Goal: Book appointment/travel/reservation

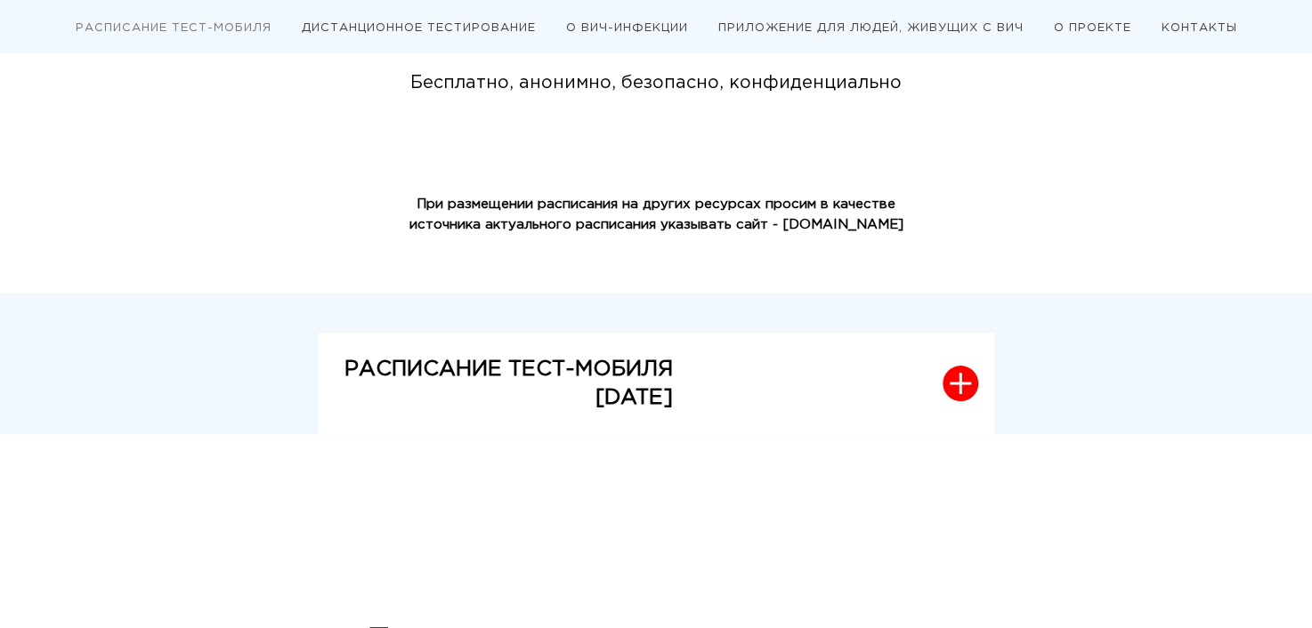
scroll to position [356, 0]
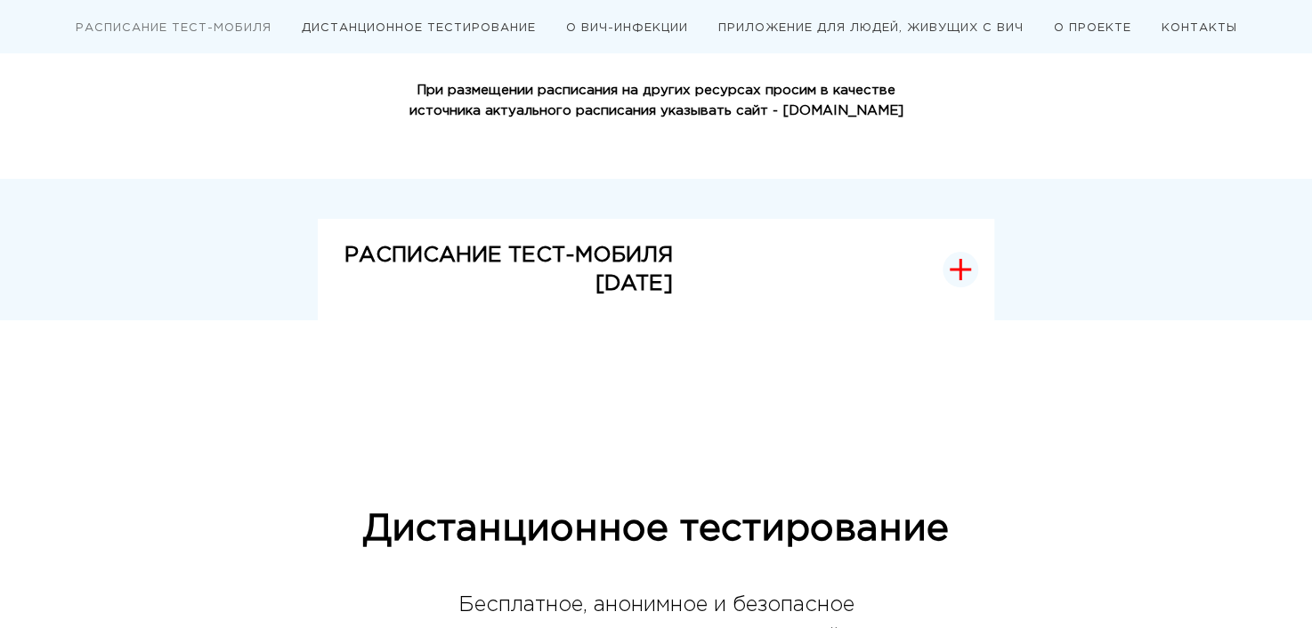
click at [975, 254] on span "button" at bounding box center [961, 270] width 36 height 36
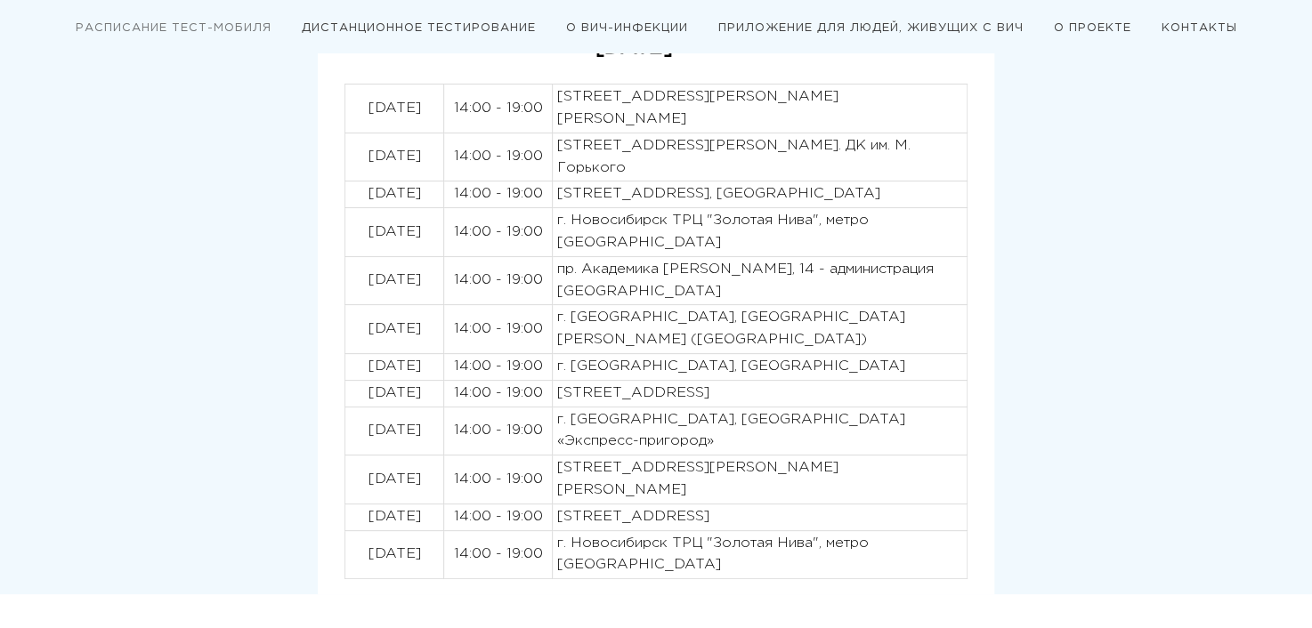
scroll to position [623, 0]
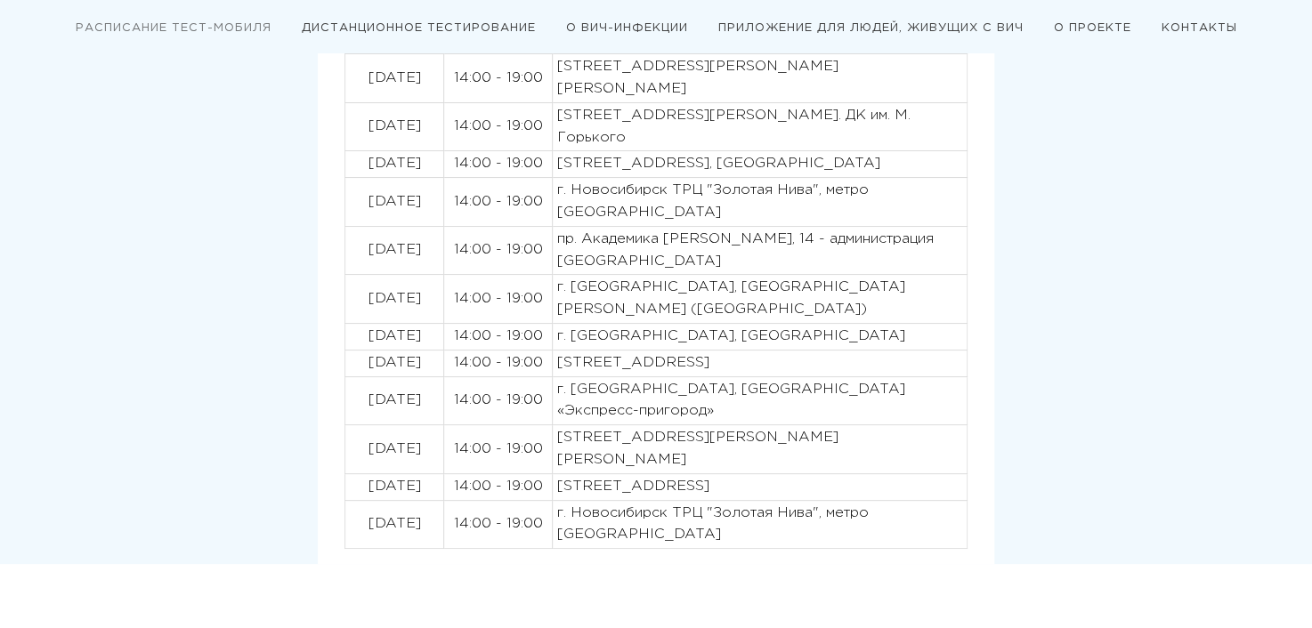
click at [747, 335] on p "г. [GEOGRAPHIC_DATA], [GEOGRAPHIC_DATA]" at bounding box center [759, 337] width 405 height 22
click at [746, 335] on p "г. [GEOGRAPHIC_DATA], [GEOGRAPHIC_DATA]" at bounding box center [759, 337] width 405 height 22
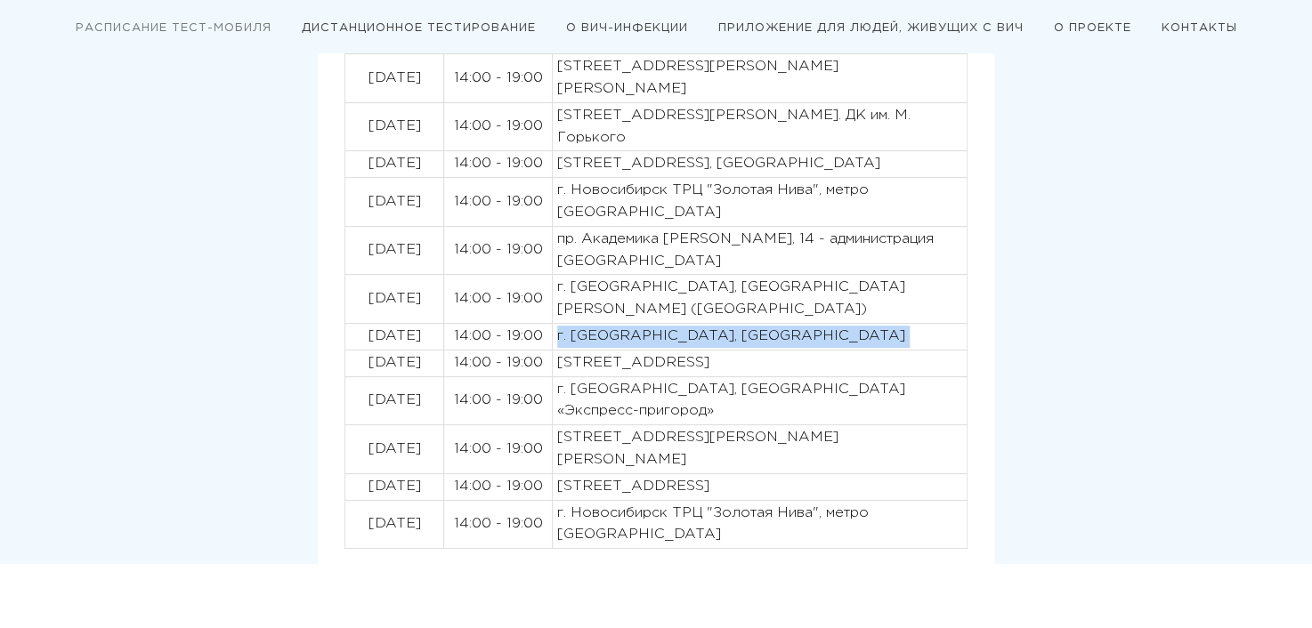
click at [745, 336] on p "г. [GEOGRAPHIC_DATA], [GEOGRAPHIC_DATA]" at bounding box center [759, 337] width 405 height 22
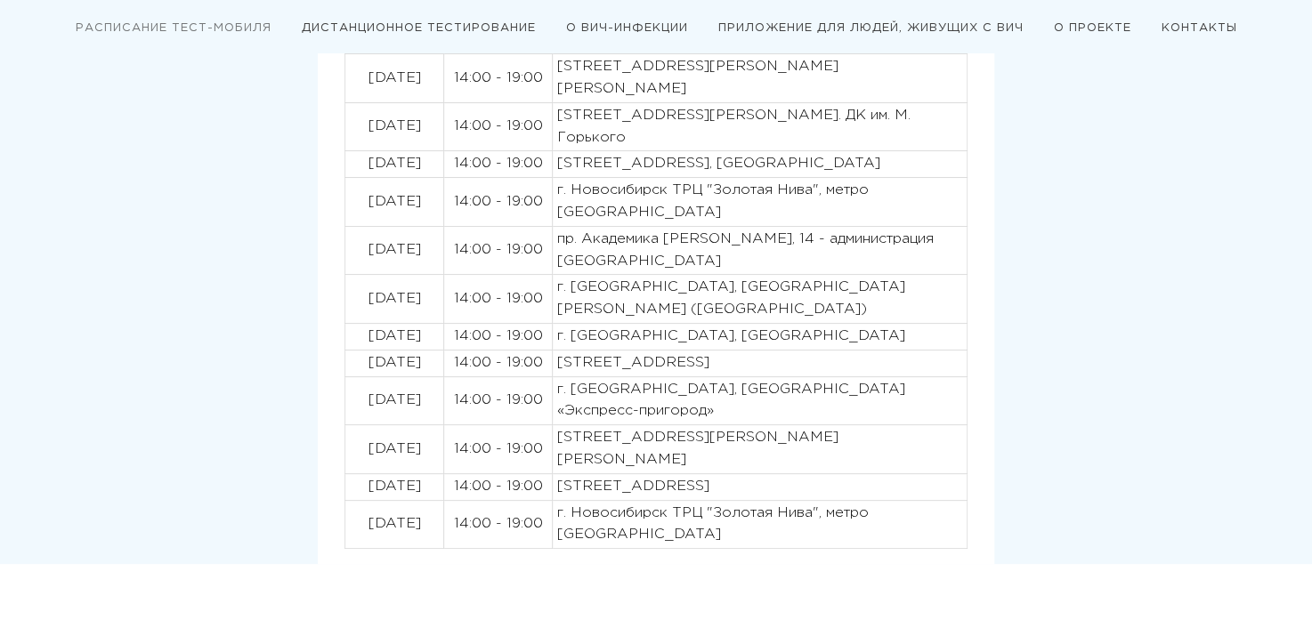
click at [622, 368] on p "[STREET_ADDRESS]" at bounding box center [759, 364] width 405 height 22
click at [622, 364] on p "[STREET_ADDRESS]" at bounding box center [759, 364] width 405 height 22
click at [645, 353] on p "[STREET_ADDRESS]" at bounding box center [759, 364] width 405 height 22
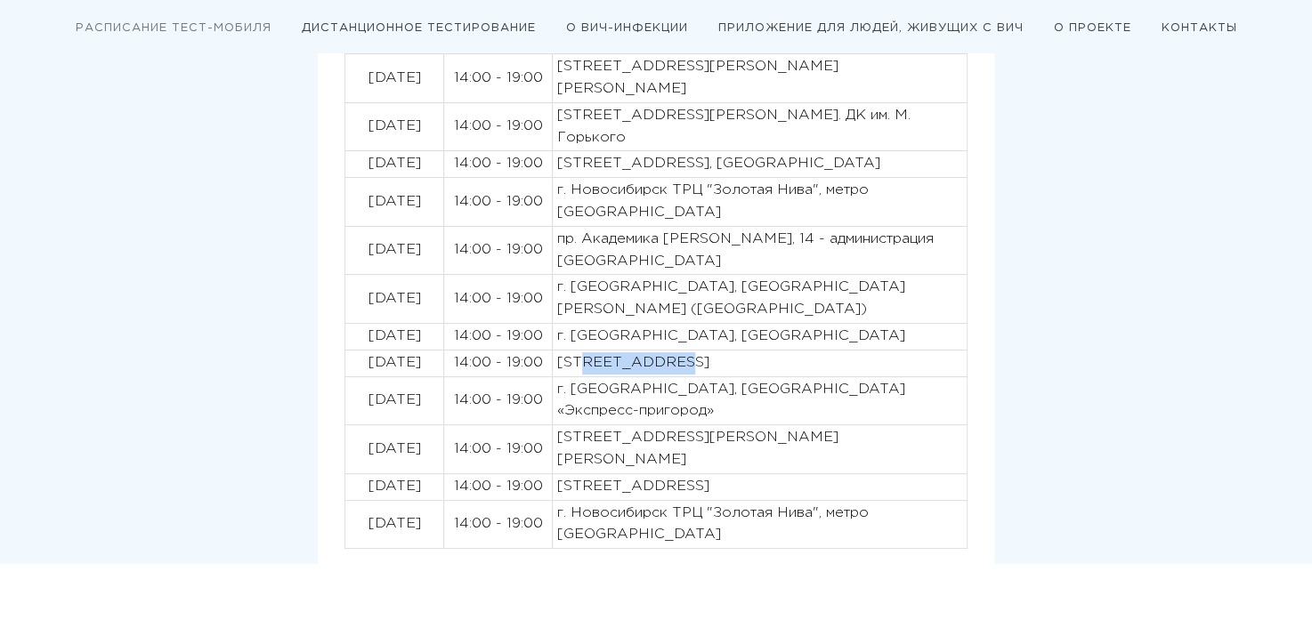
click at [645, 353] on p "[STREET_ADDRESS]" at bounding box center [759, 364] width 405 height 22
click at [615, 368] on p "[STREET_ADDRESS]" at bounding box center [759, 364] width 405 height 22
drag, startPoint x: 381, startPoint y: 385, endPoint x: 409, endPoint y: 407, distance: 35.6
click at [402, 400] on td "[DATE]" at bounding box center [394, 401] width 99 height 49
click at [409, 407] on p "[DATE]" at bounding box center [394, 401] width 89 height 22
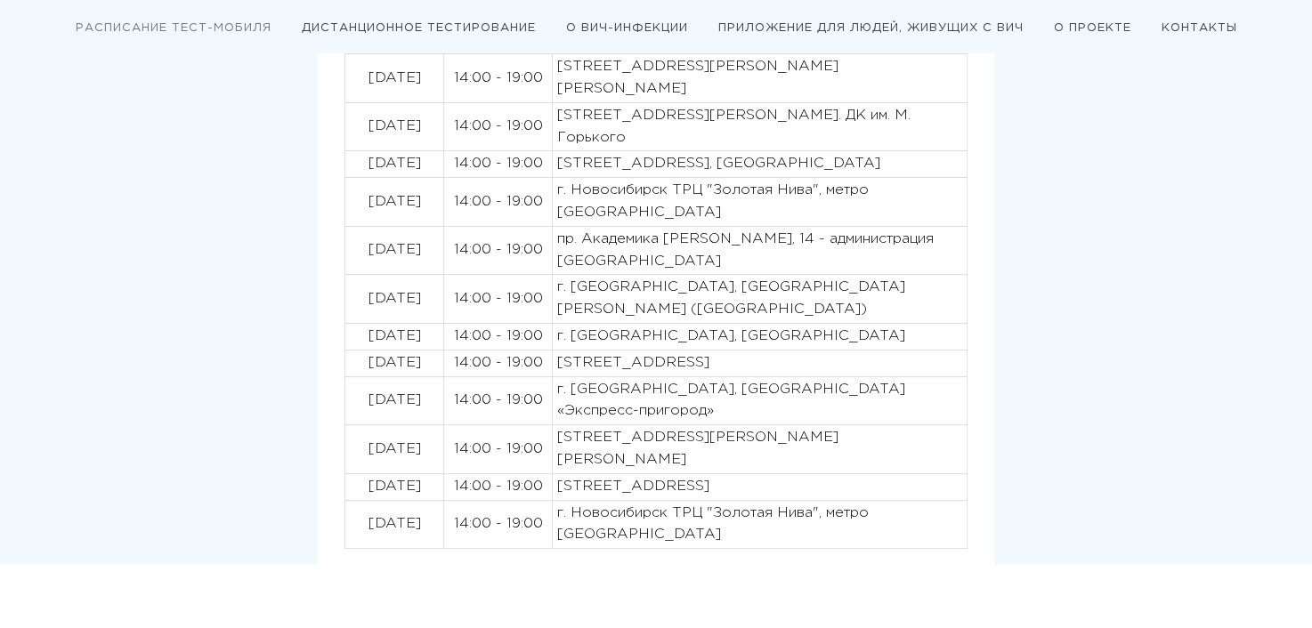
click at [410, 407] on p "[DATE]" at bounding box center [394, 401] width 89 height 22
click at [458, 400] on p "14:00 - 19:00" at bounding box center [498, 401] width 99 height 22
drag, startPoint x: 468, startPoint y: 399, endPoint x: 623, endPoint y: 399, distance: 154.9
click at [495, 399] on p "14:00 - 19:00" at bounding box center [498, 401] width 99 height 22
drag, startPoint x: 623, startPoint y: 399, endPoint x: 680, endPoint y: 396, distance: 57.0
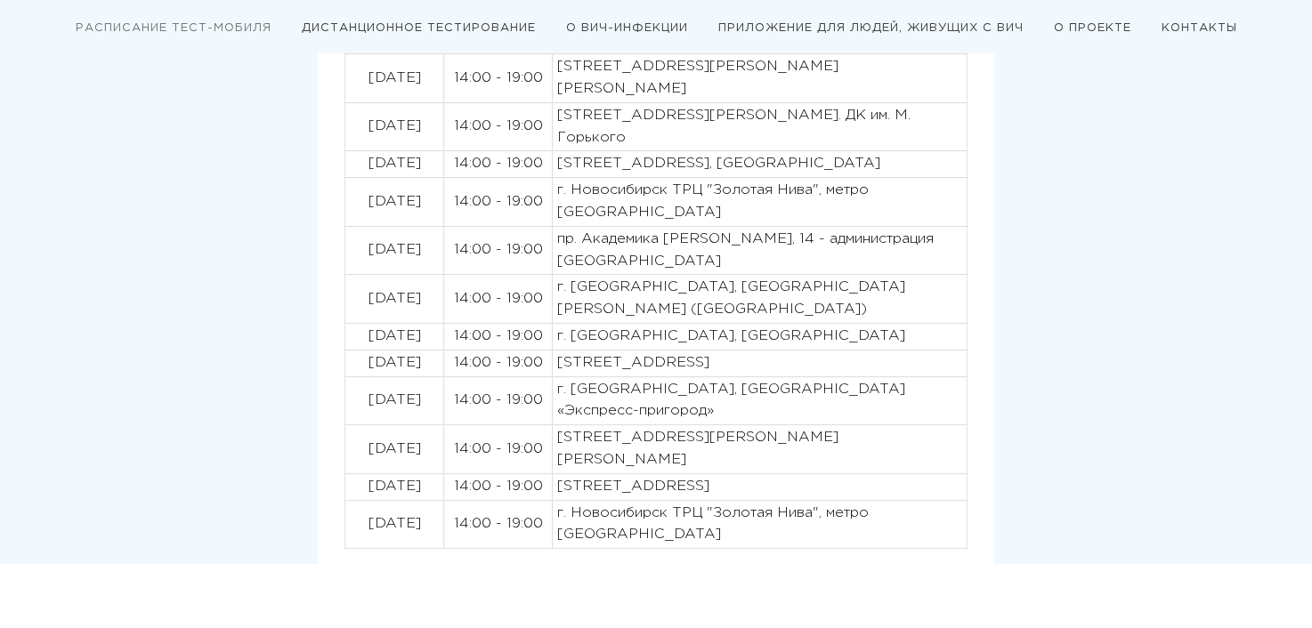
click at [633, 397] on p "г. [GEOGRAPHIC_DATA], [GEOGRAPHIC_DATA] «Экспресс-пригород»" at bounding box center [759, 401] width 405 height 45
click at [680, 396] on p "г. [GEOGRAPHIC_DATA], [GEOGRAPHIC_DATA] «Экспресс-пригород»" at bounding box center [759, 401] width 405 height 45
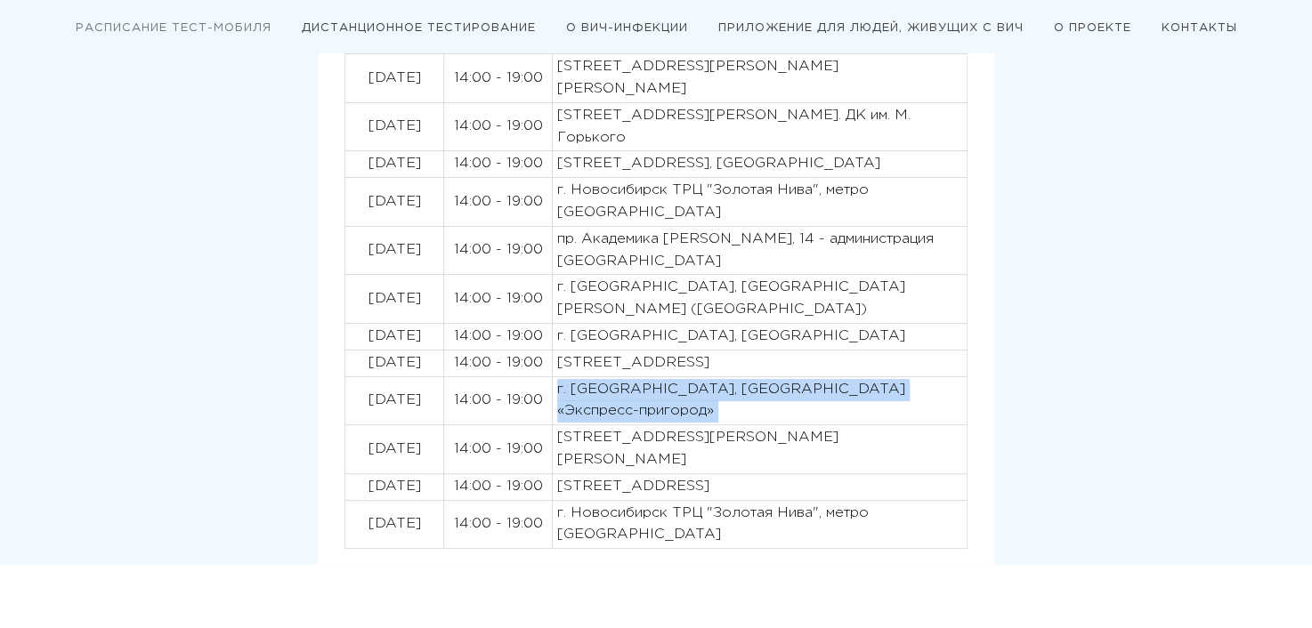
click at [681, 396] on p "г. [GEOGRAPHIC_DATA], [GEOGRAPHIC_DATA] «Экспресс-пригород»" at bounding box center [759, 401] width 405 height 45
click at [681, 395] on p "г. [GEOGRAPHIC_DATA], [GEOGRAPHIC_DATA] «Экспресс-пригород»" at bounding box center [759, 401] width 405 height 45
